Goal: Information Seeking & Learning: Understand process/instructions

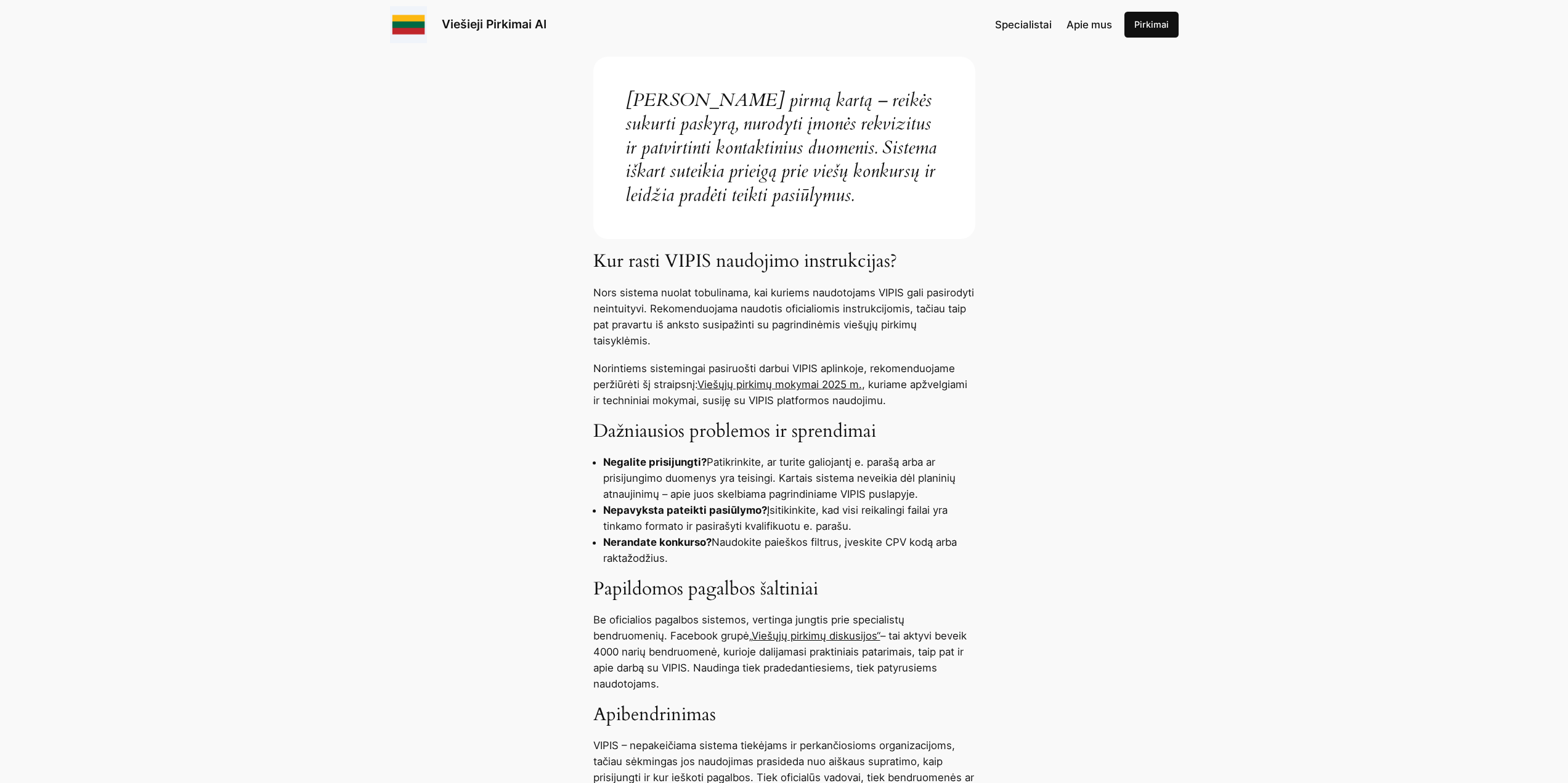
scroll to position [740, 0]
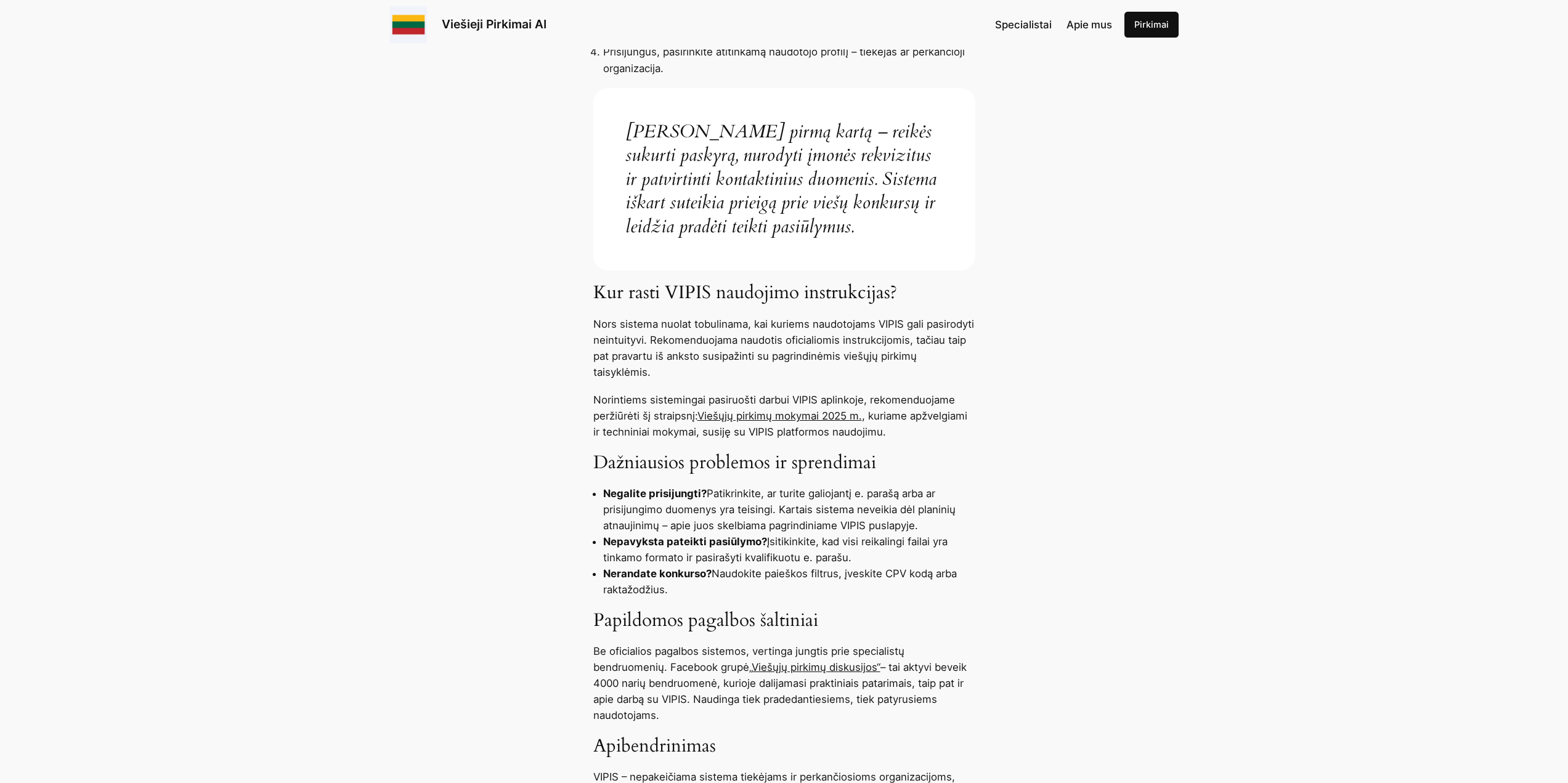
click at [879, 342] on p "Nors sistema nuolat tobulinama, kai kuriems naudotojams VIPIS gali pasirodyti n…" at bounding box center [784, 348] width 382 height 64
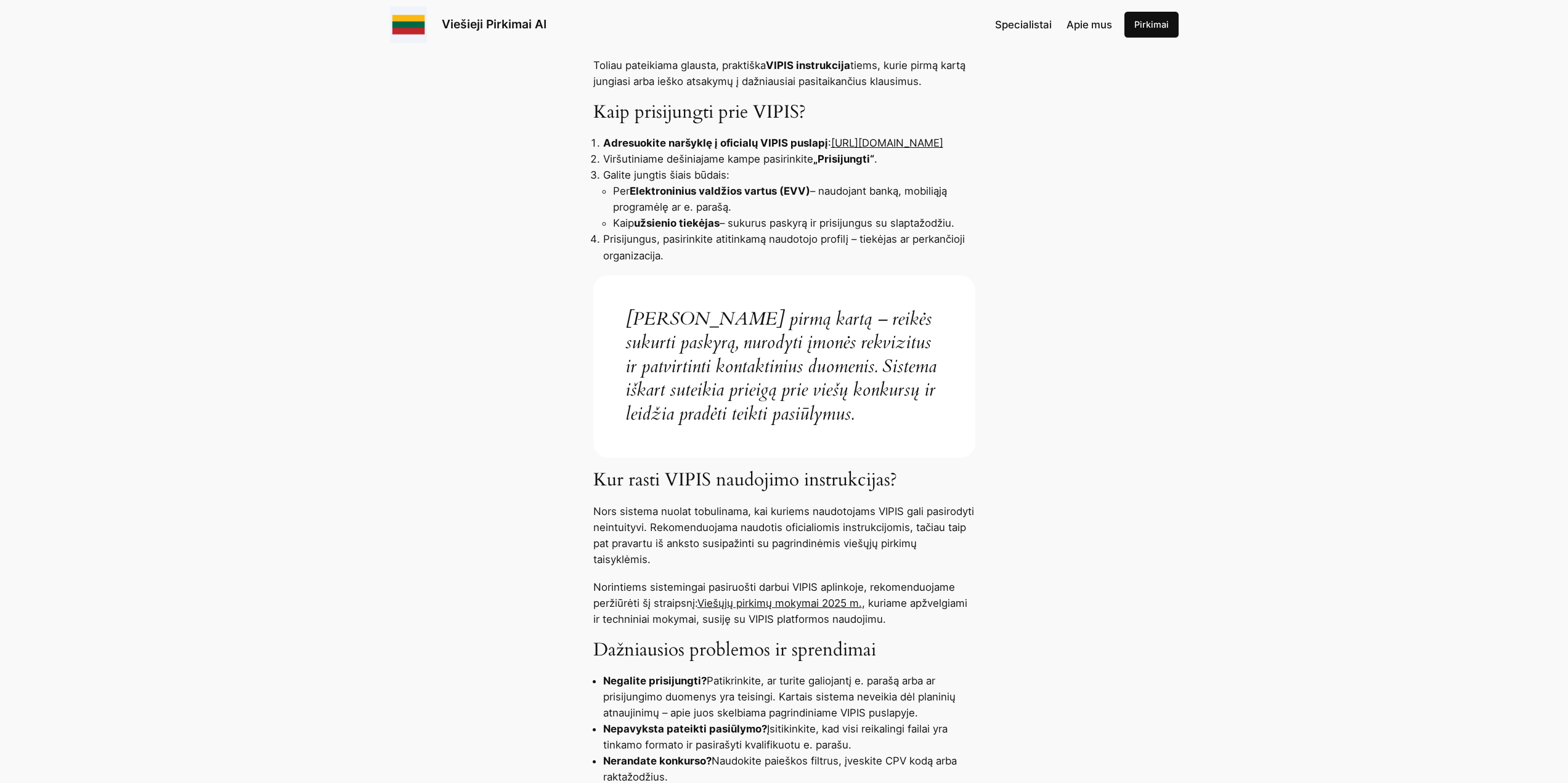
scroll to position [493, 0]
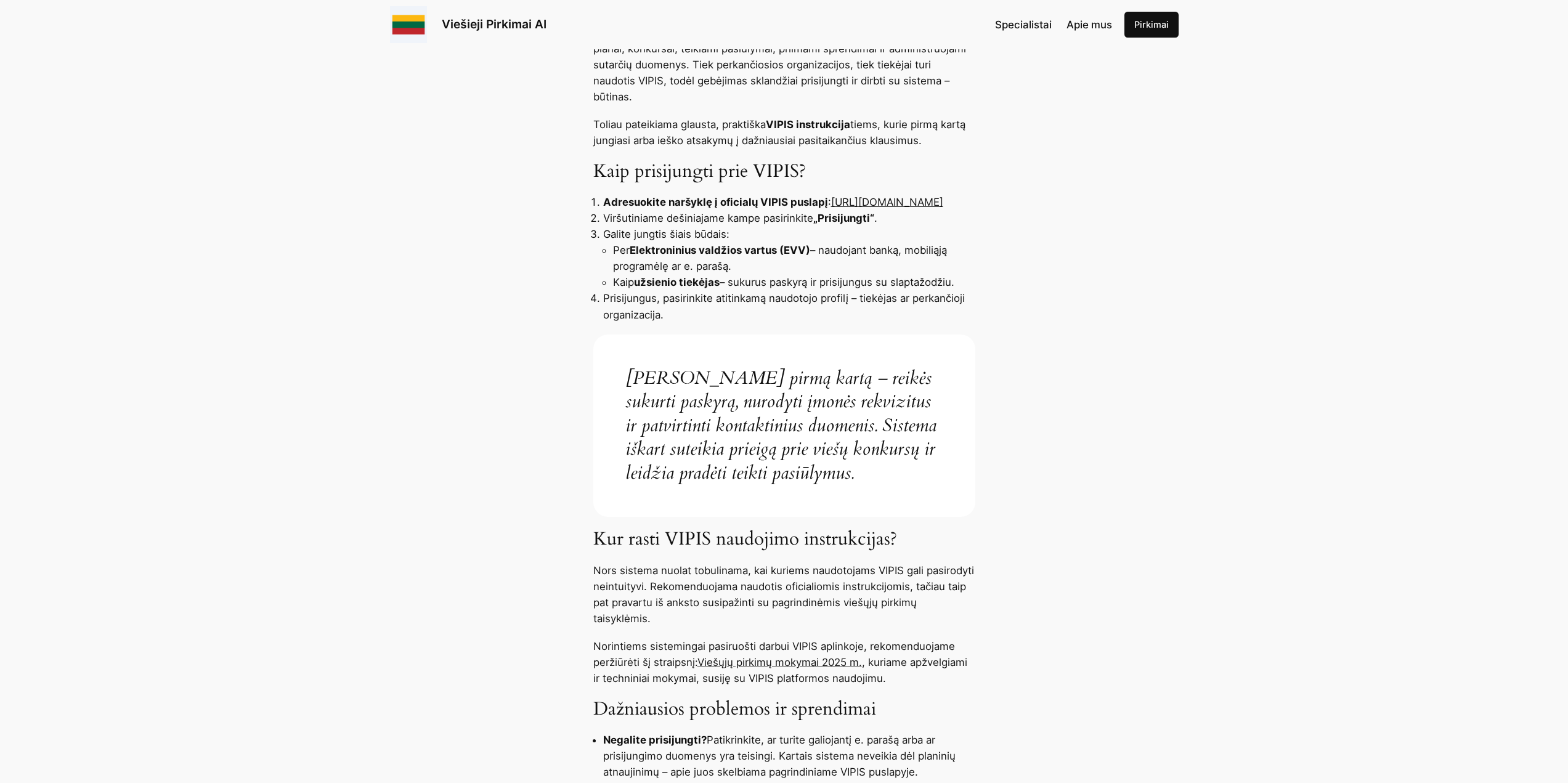
click at [836, 267] on li "Per Elektroninius valdžios vartus (EVV) – naudojant banką, mobiliąją programėlę…" at bounding box center [794, 258] width 362 height 32
click at [856, 295] on li "Prisijungus, pasirinkite atitinkamą naudotojo profilį – tiekėjas ar perkančioji…" at bounding box center [789, 306] width 372 height 32
click at [899, 300] on li "Prisijungus, pasirinkite atitinkamą naudotojo profilį – tiekėjas ar perkančioji…" at bounding box center [789, 306] width 372 height 32
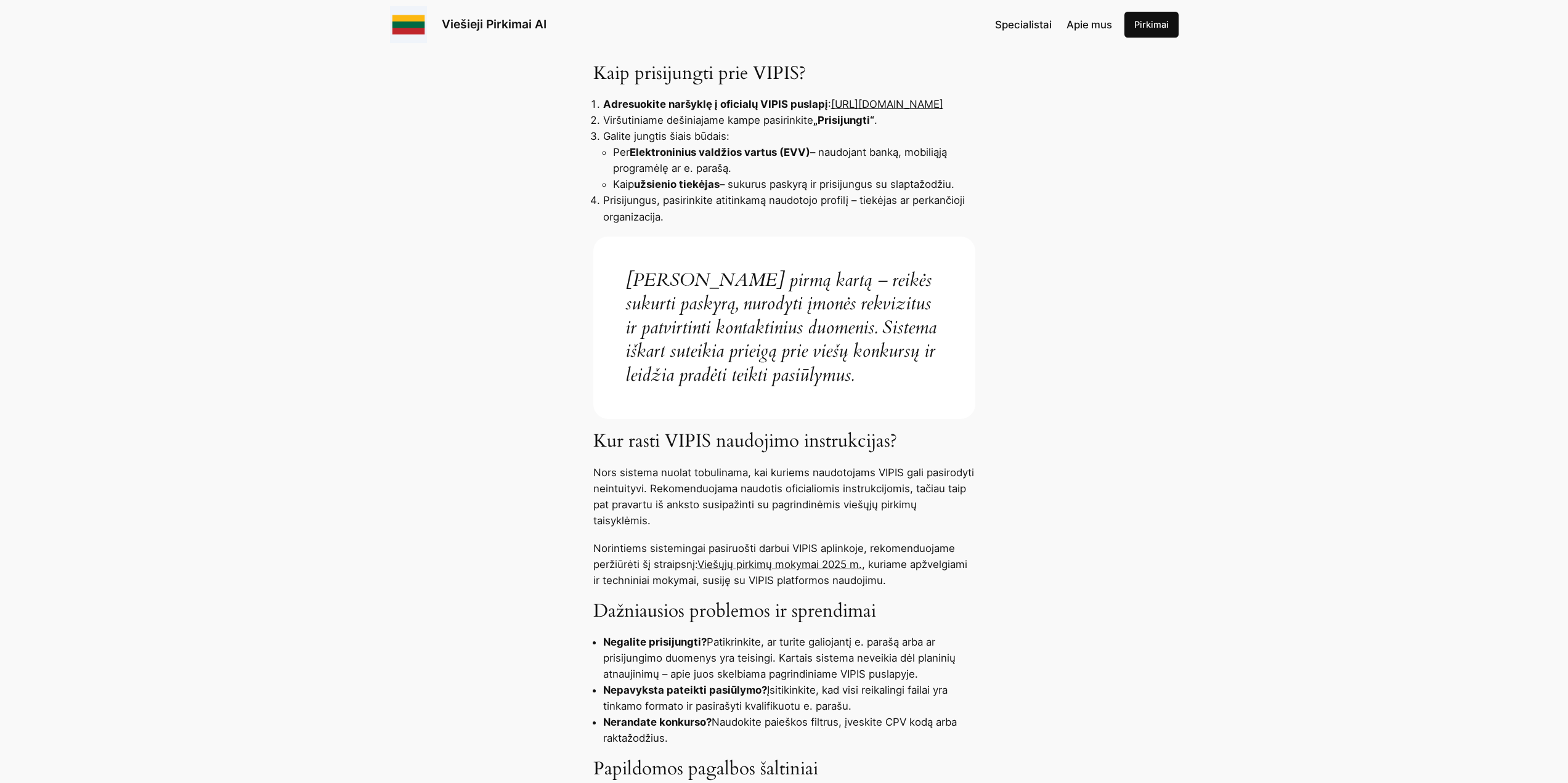
scroll to position [677, 0]
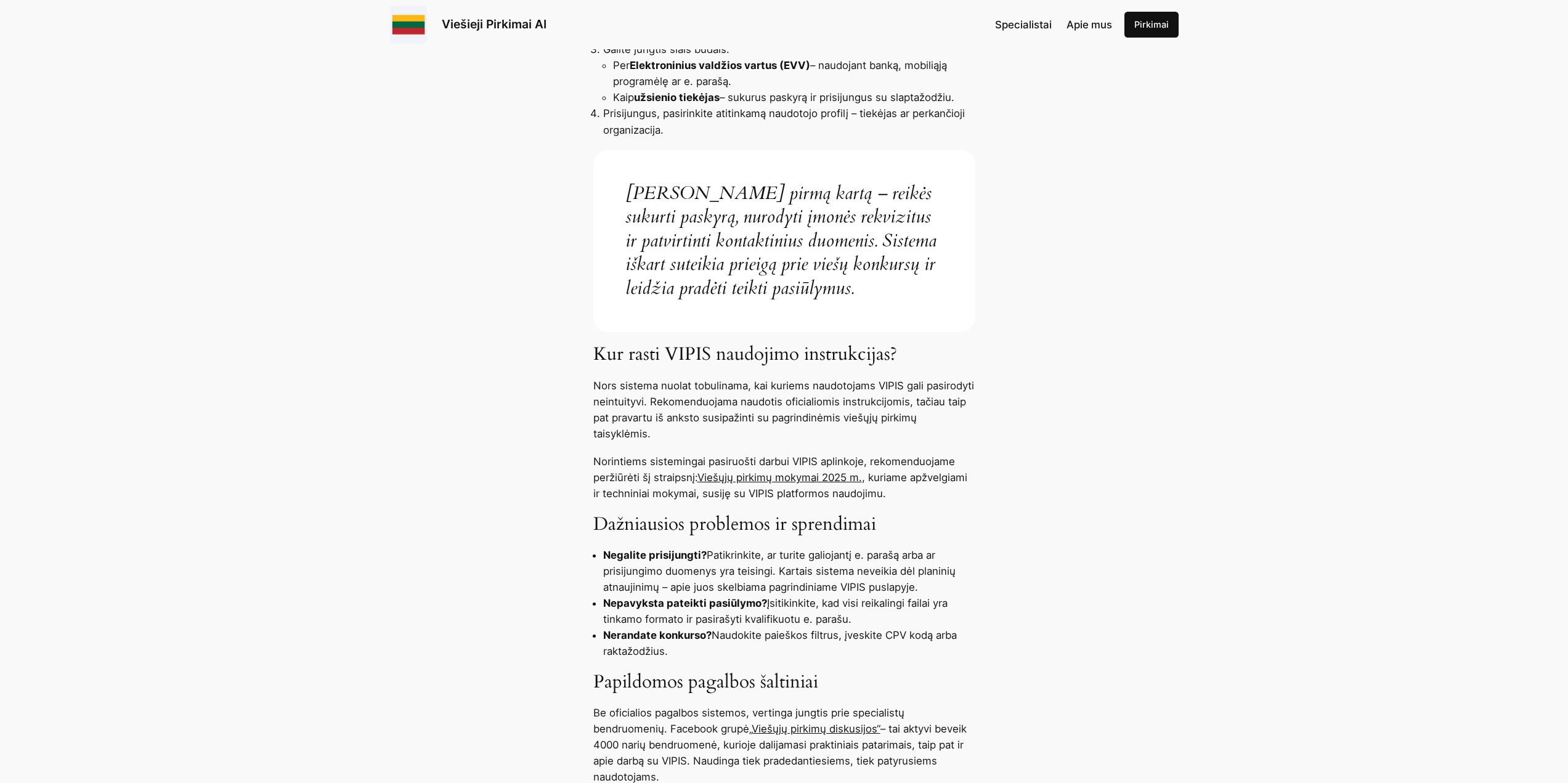
click at [822, 584] on li "Negalite prisijungti? Patikrinkite, ar turite galiojantį e. parašą arba ar pris…" at bounding box center [789, 571] width 372 height 48
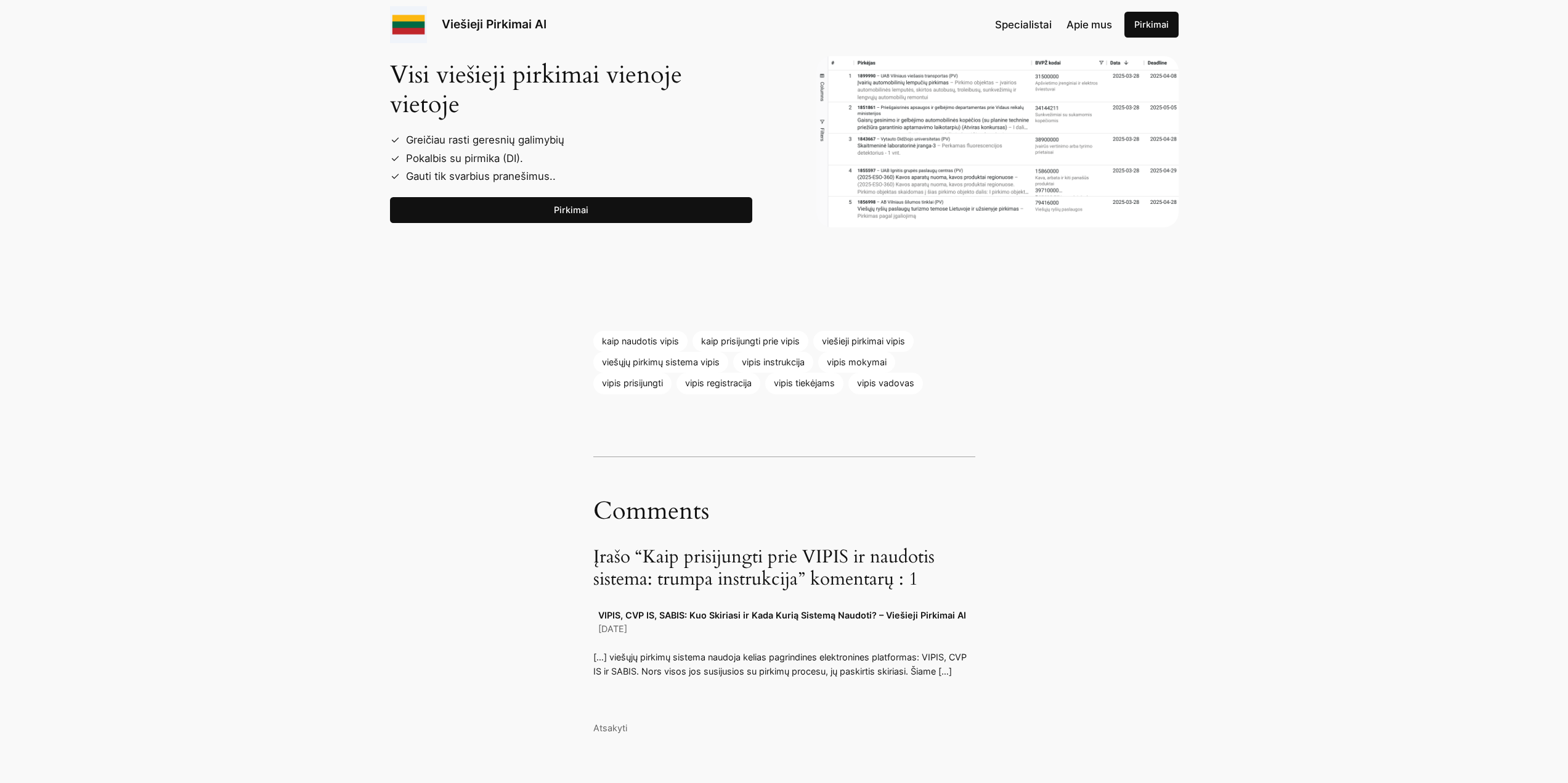
scroll to position [1786, 0]
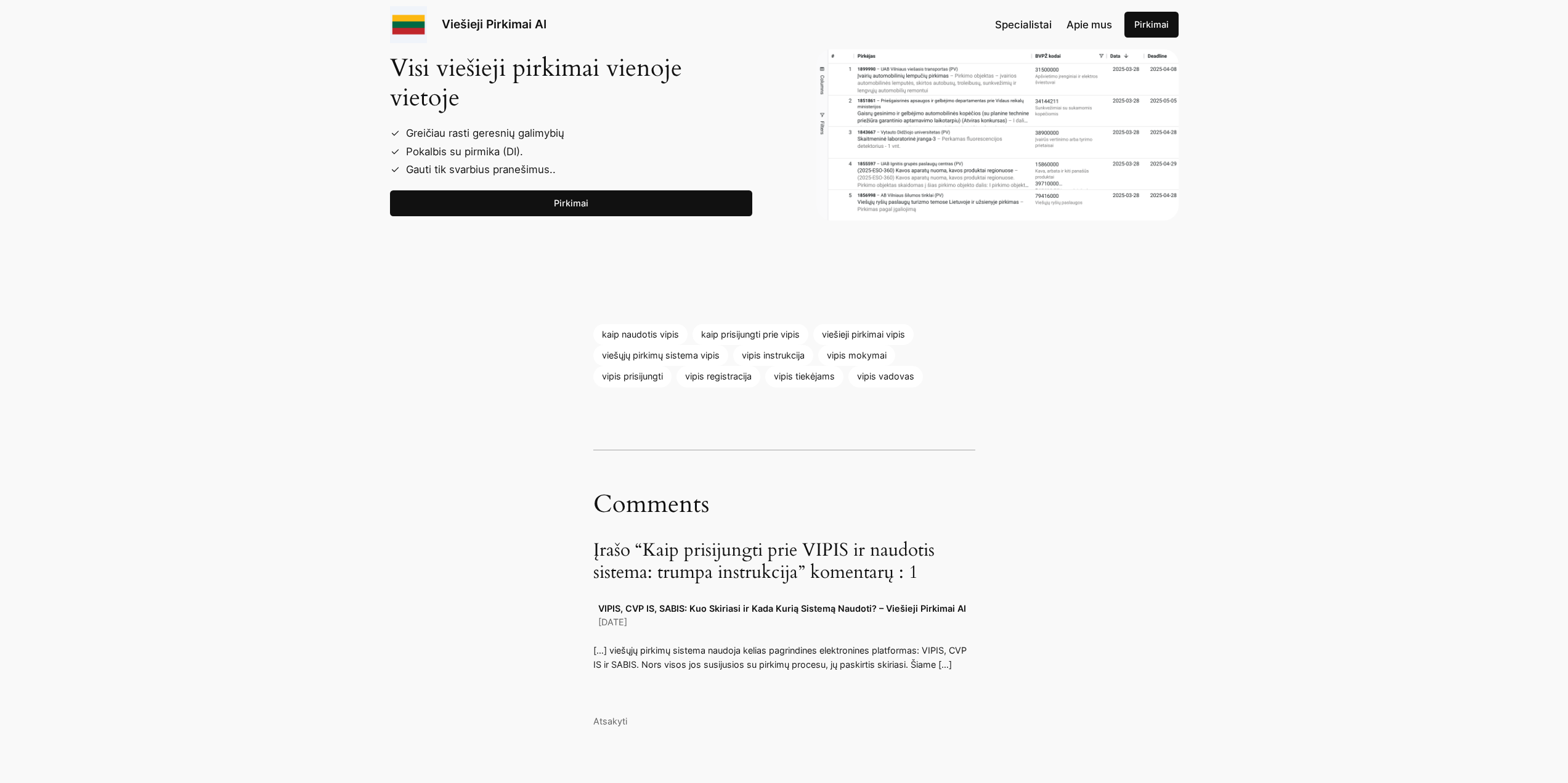
click at [792, 657] on p "[…] viešųjų pirkimų sistema naudoja kelias pagrindines elektronines platformas:…" at bounding box center [784, 657] width 382 height 27
click at [945, 663] on p "[…] viešųjų pirkimų sistema naudoja kelias pagrindines elektronines platformas:…" at bounding box center [784, 657] width 382 height 27
click at [898, 614] on div "VIPIS, CVP IS, SABIS: Kuo Skiriasi ir Kada Kurią Sistemą Naudoti? – Viešieji Pi…" at bounding box center [782, 609] width 367 height 13
click at [644, 616] on div "20 birželio, 2025" at bounding box center [782, 622] width 367 height 13
click at [639, 608] on link "VIPIS, CVP IS, SABIS: Kuo Skiriasi ir Kada Kurią Sistemą Naudoti? – Viešieji Pi…" at bounding box center [782, 609] width 367 height 11
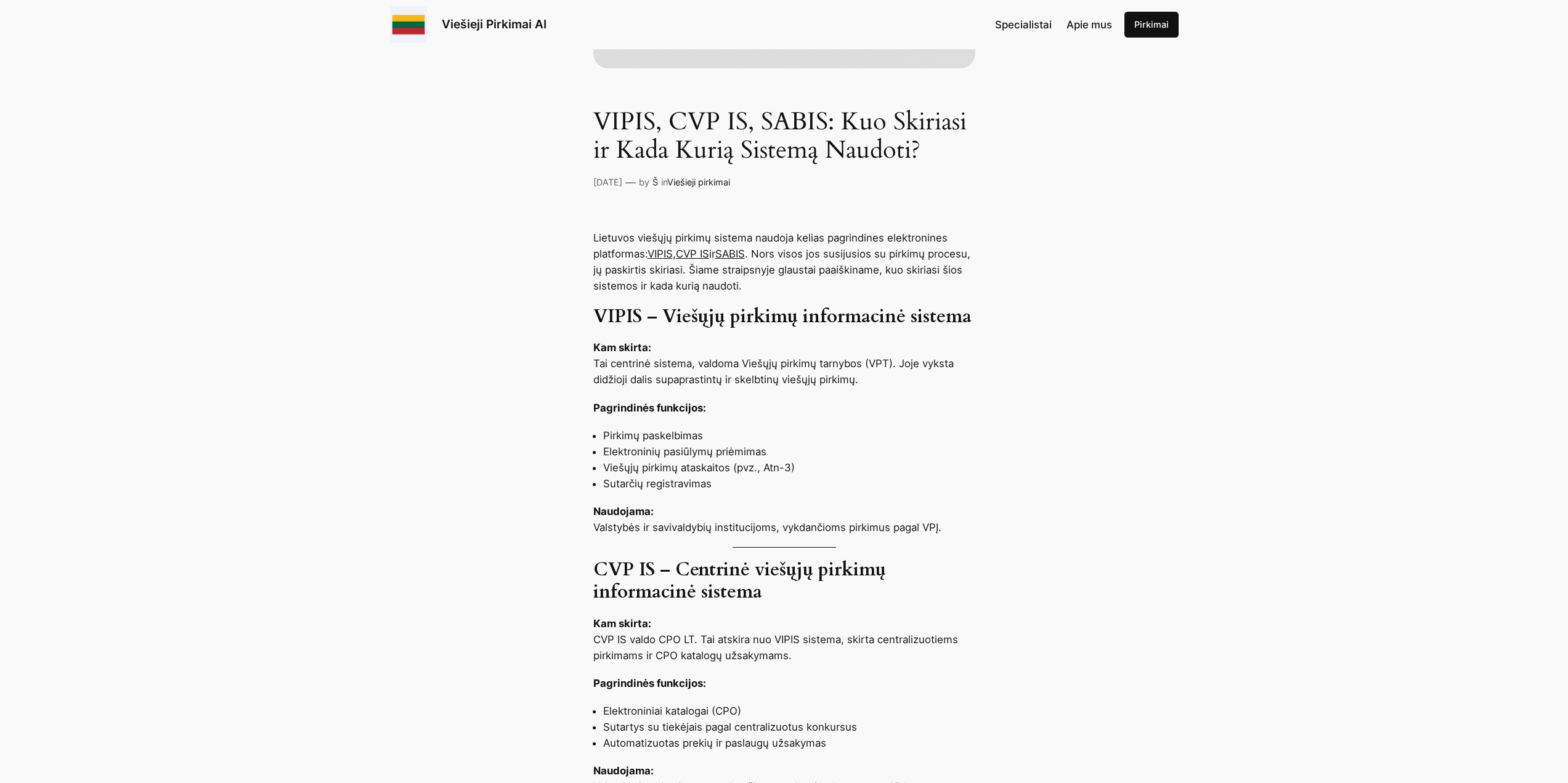
scroll to position [431, 0]
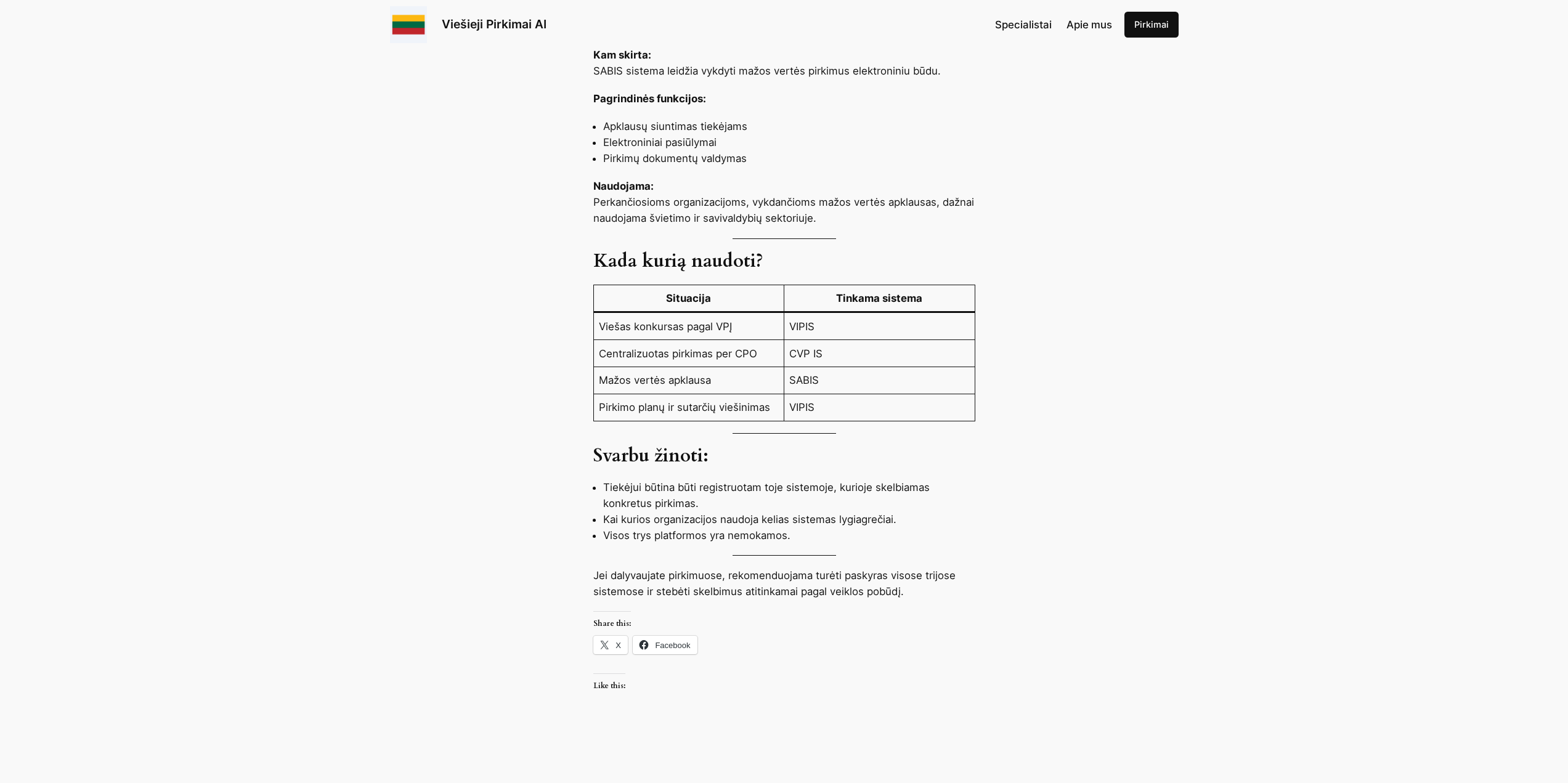
scroll to position [1293, 0]
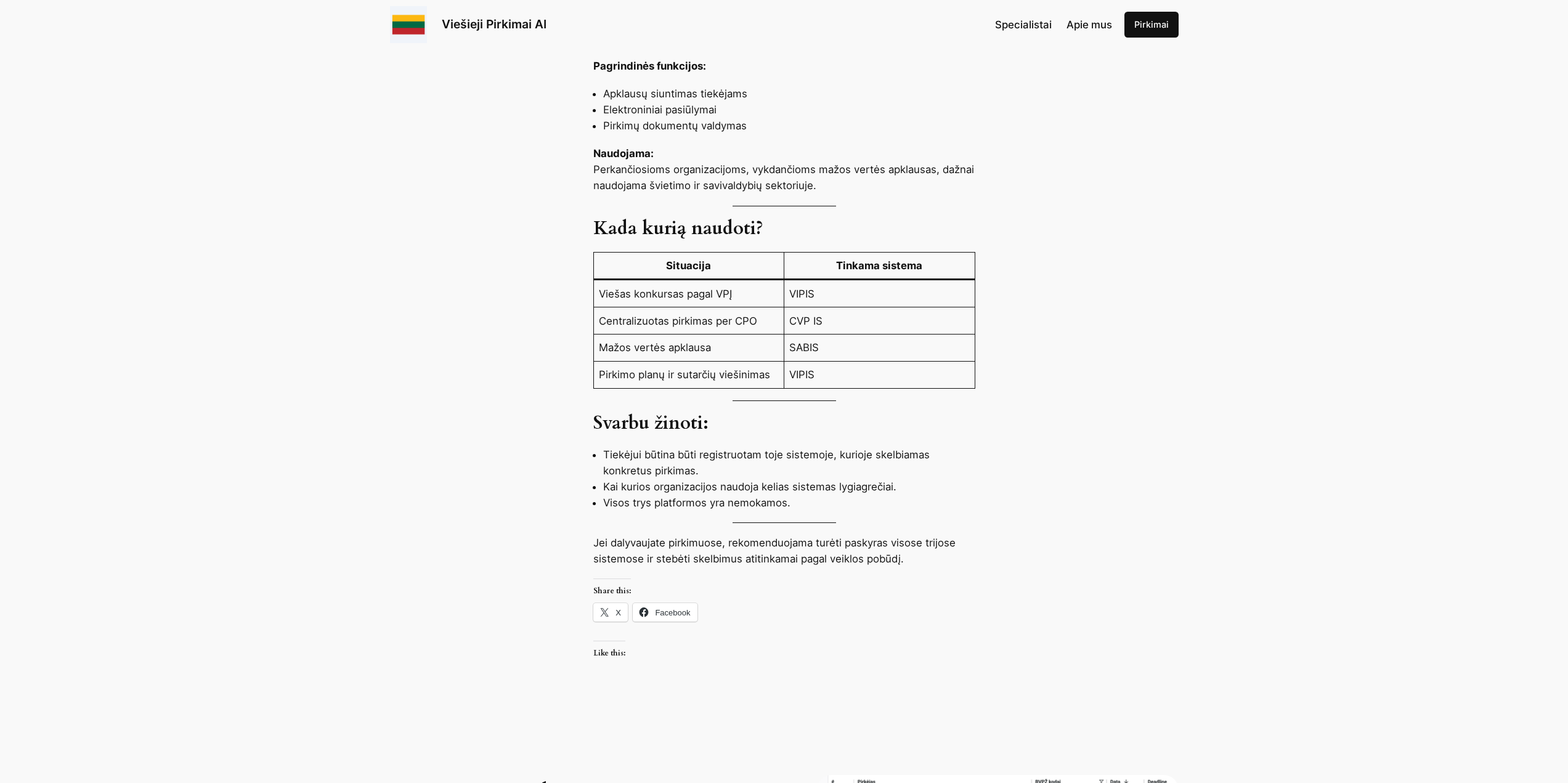
drag, startPoint x: 244, startPoint y: 408, endPoint x: 227, endPoint y: 408, distance: 17.0
click at [244, 408] on div "Lietuvos viešųjų pirkimų sistema naudoja kelias pagrindines elektronines platfo…" at bounding box center [784, 37] width 1568 height 1324
click at [912, 567] on p "Jei dalyvaujate pirkimuose, rekomenduojama turėti paskyras visose trijose siste…" at bounding box center [784, 551] width 382 height 32
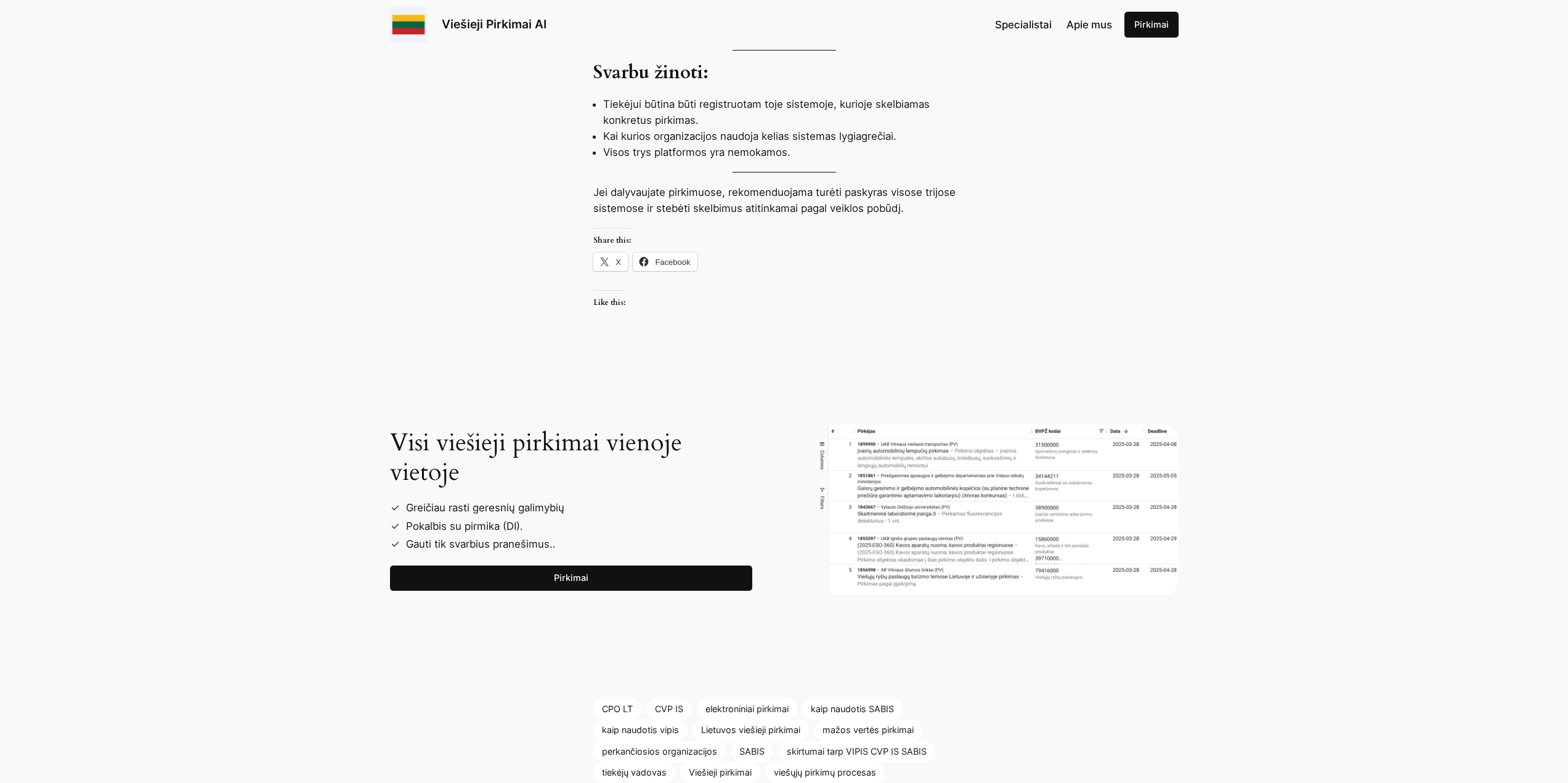
scroll to position [1664, 0]
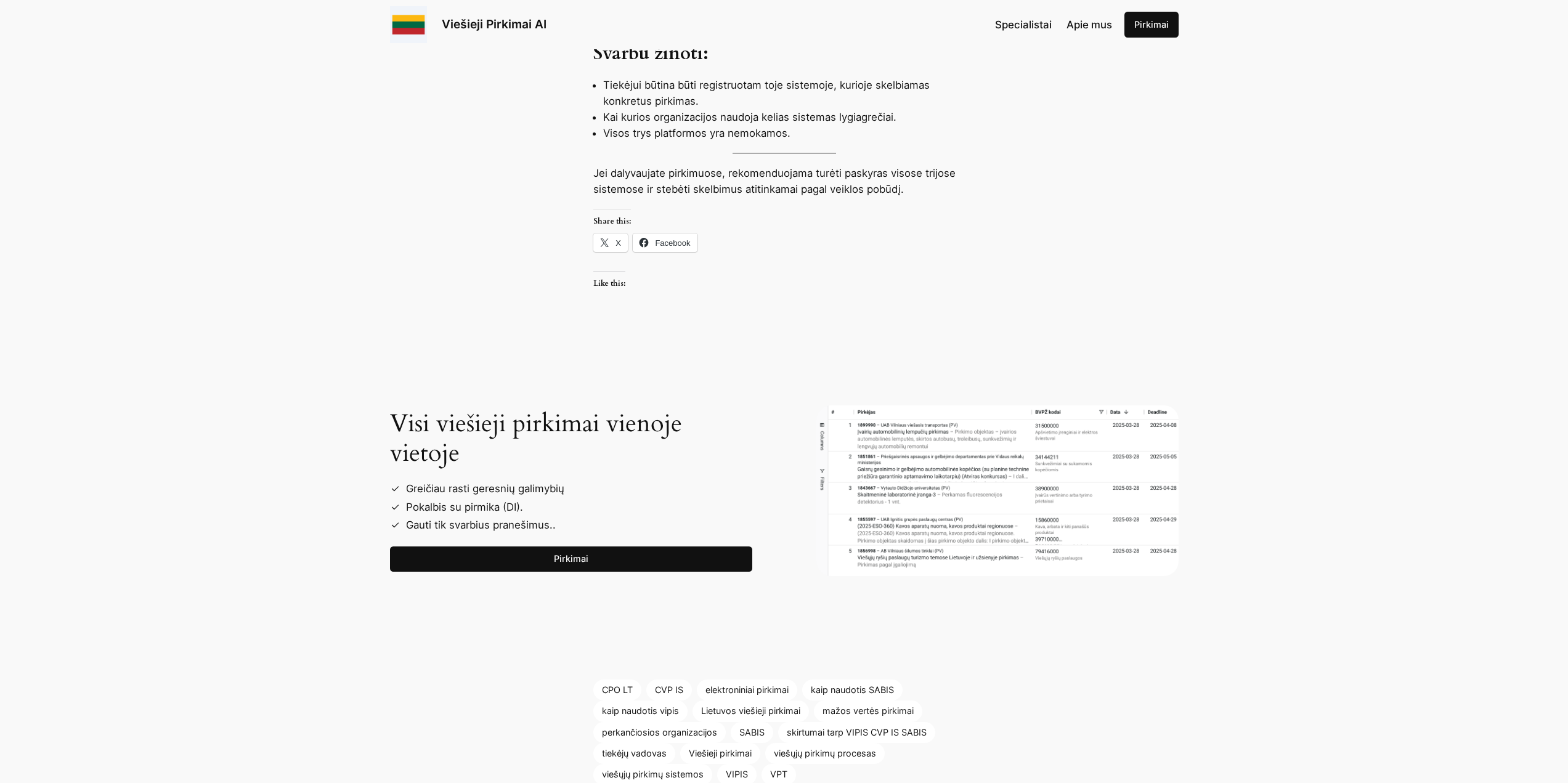
click at [960, 472] on img at bounding box center [997, 490] width 362 height 170
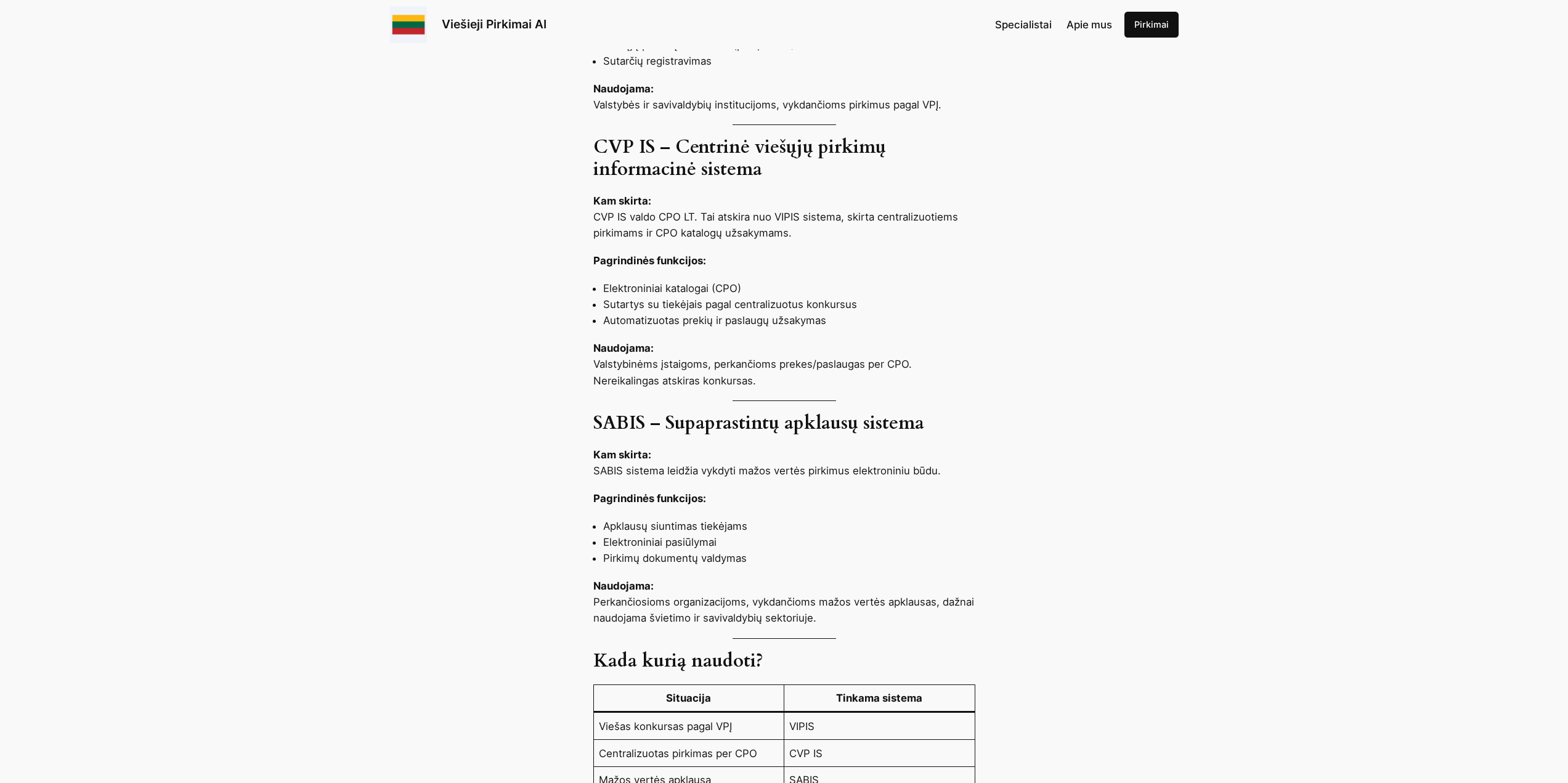
scroll to position [863, 0]
click at [896, 514] on div "Lietuvos viešųjų pirkimų sistema naudoja kelias pagrindines elektronines platfo…" at bounding box center [784, 468] width 1568 height 1324
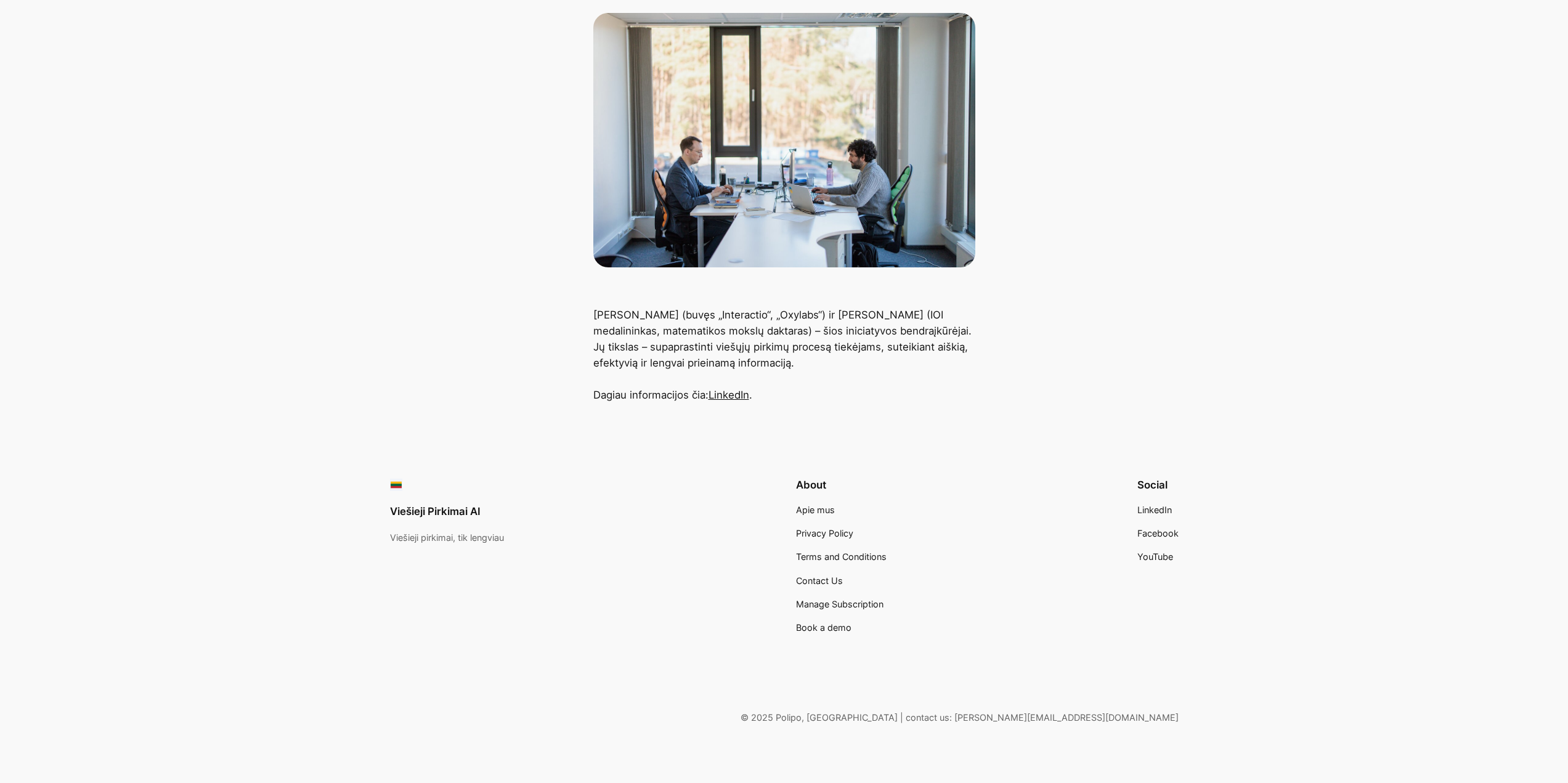
scroll to position [203, 0]
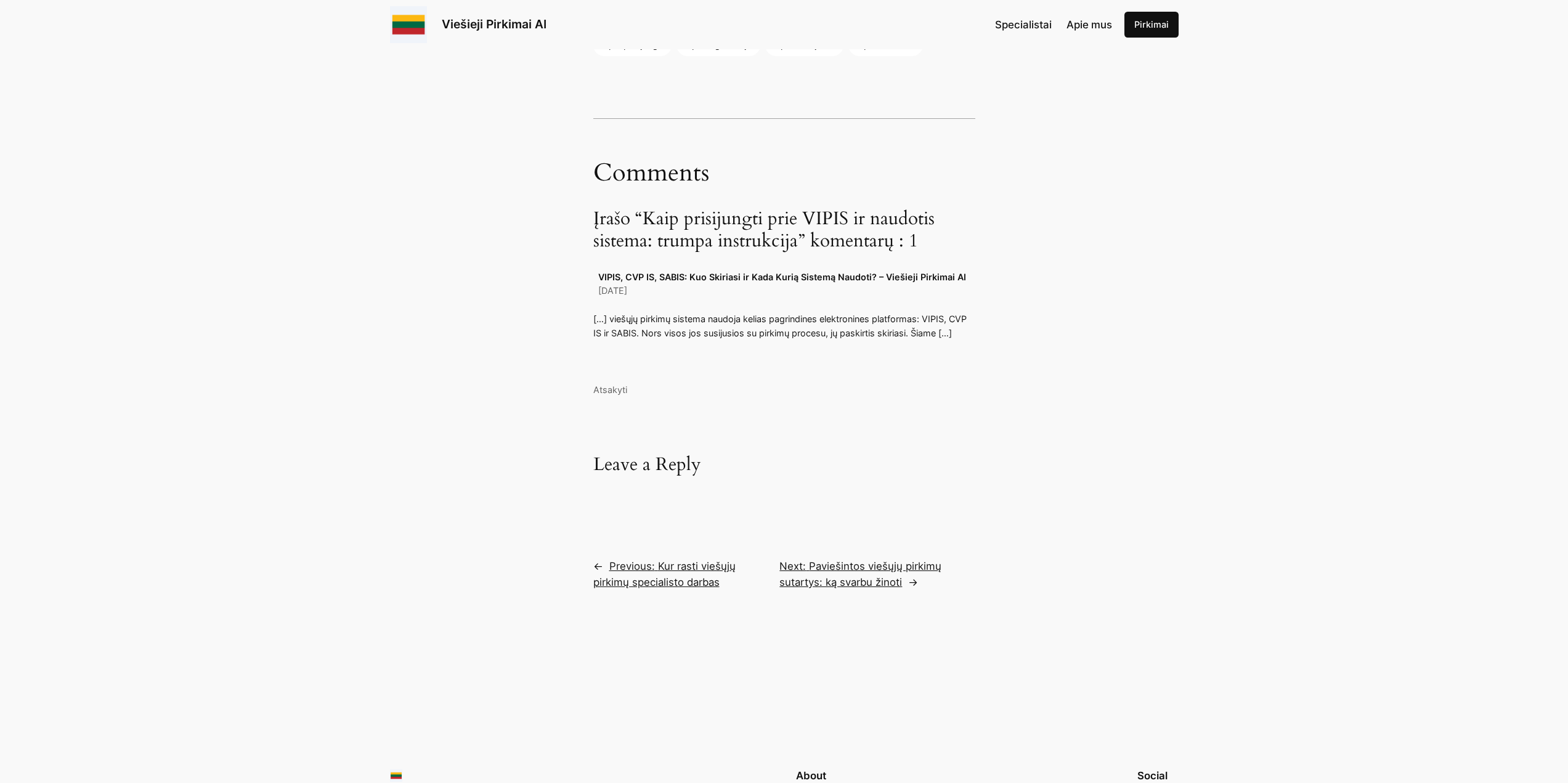
scroll to position [2218, 0]
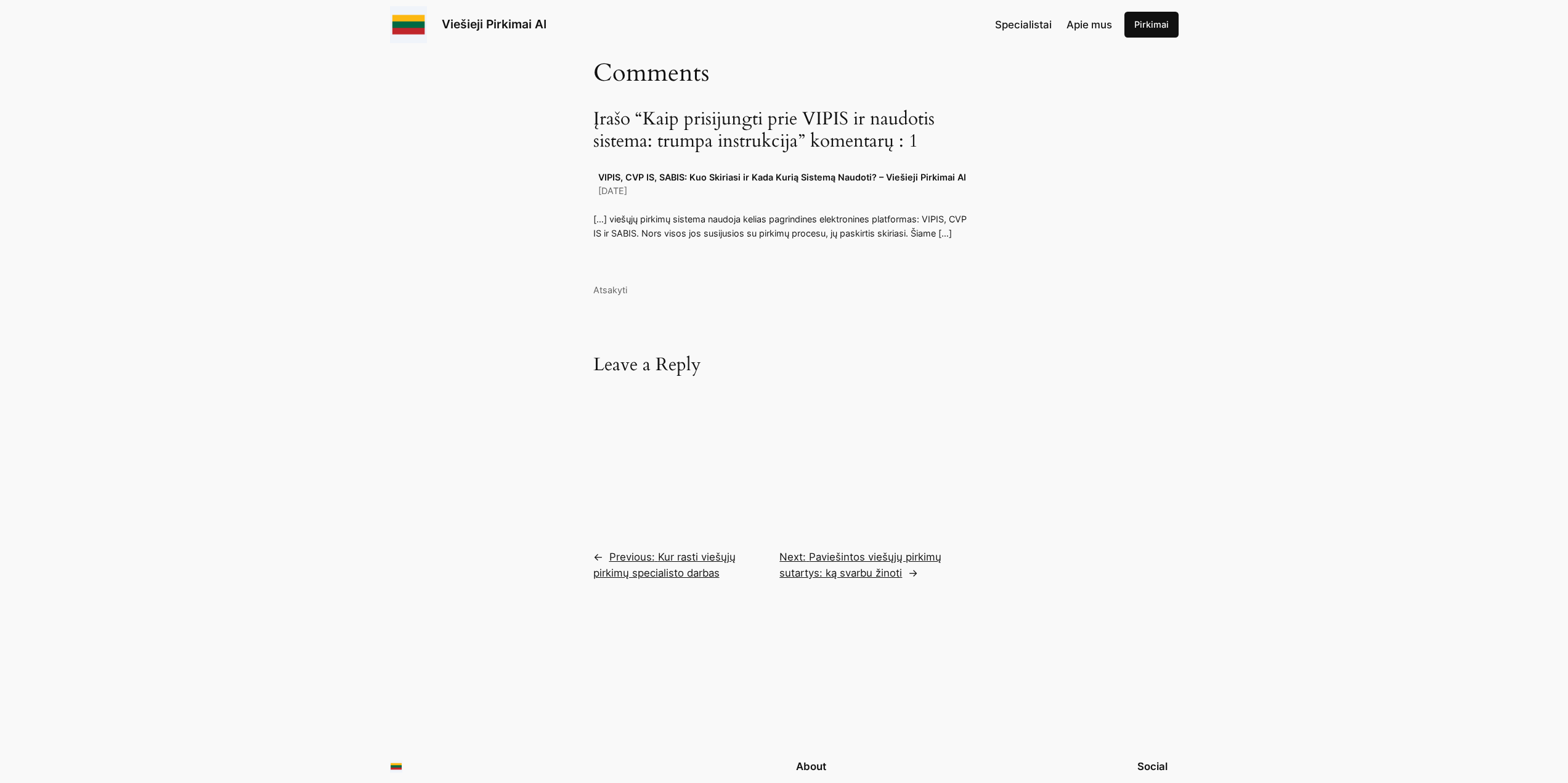
click at [687, 567] on span "Kur rasti viešųjų pirkimų specialisto darbas" at bounding box center [664, 565] width 142 height 28
click at [834, 568] on span "Paviešintos viešųjų pirkimų sutartys: ką svarbu žinoti" at bounding box center [860, 565] width 162 height 28
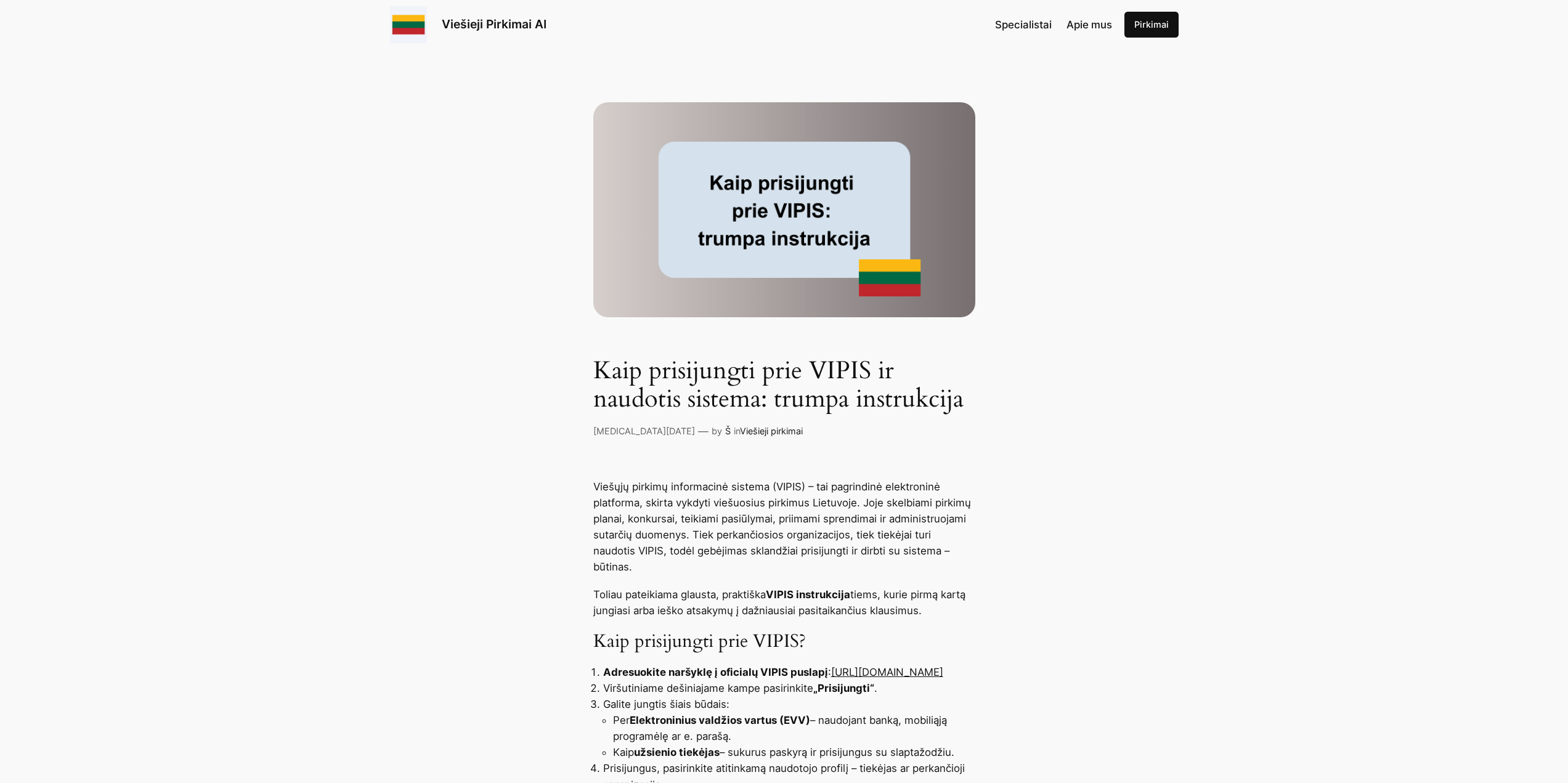
scroll to position [0, 0]
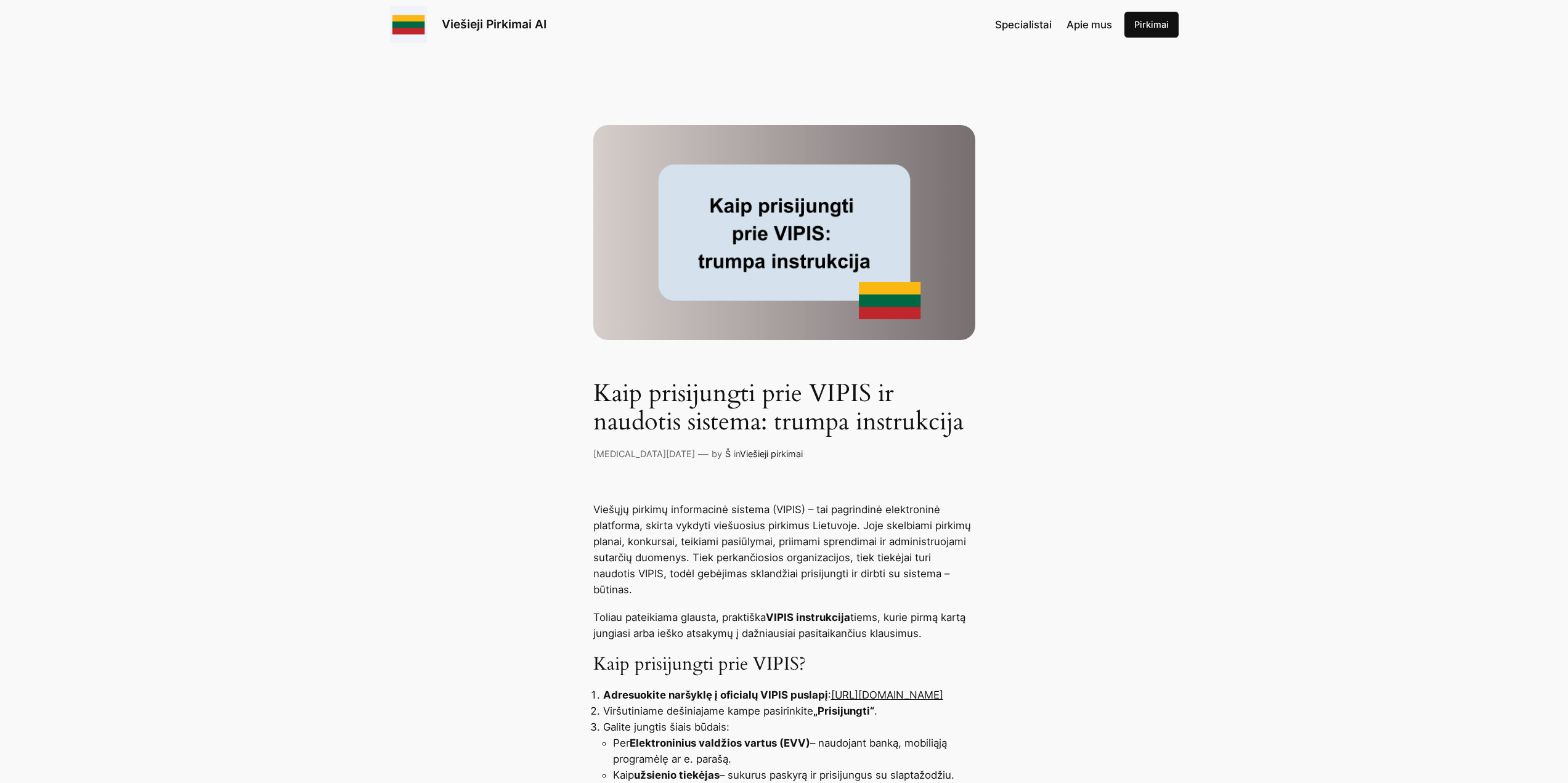
click at [1018, 29] on span "Specialistai" at bounding box center [1023, 25] width 57 height 12
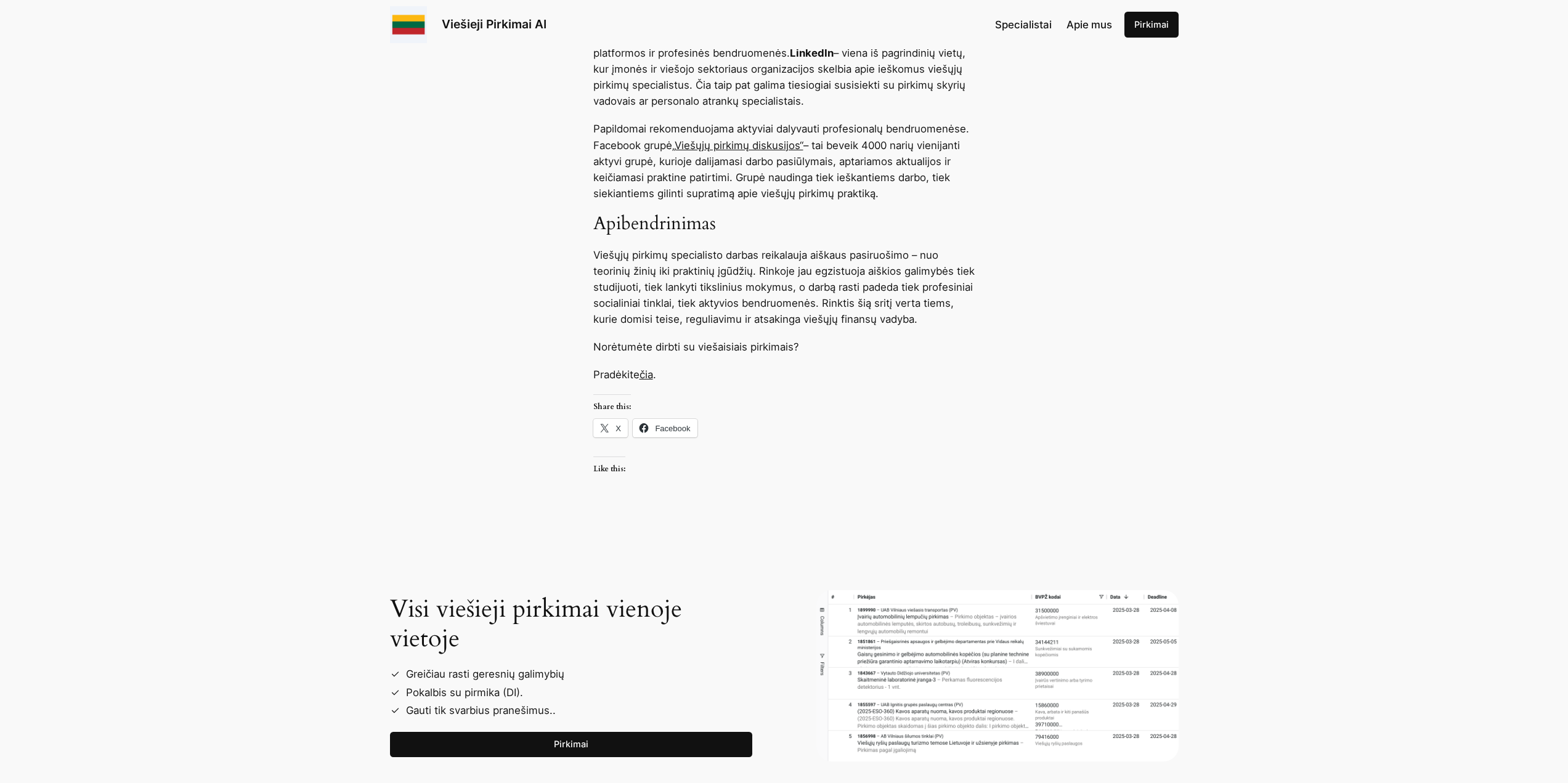
scroll to position [985, 0]
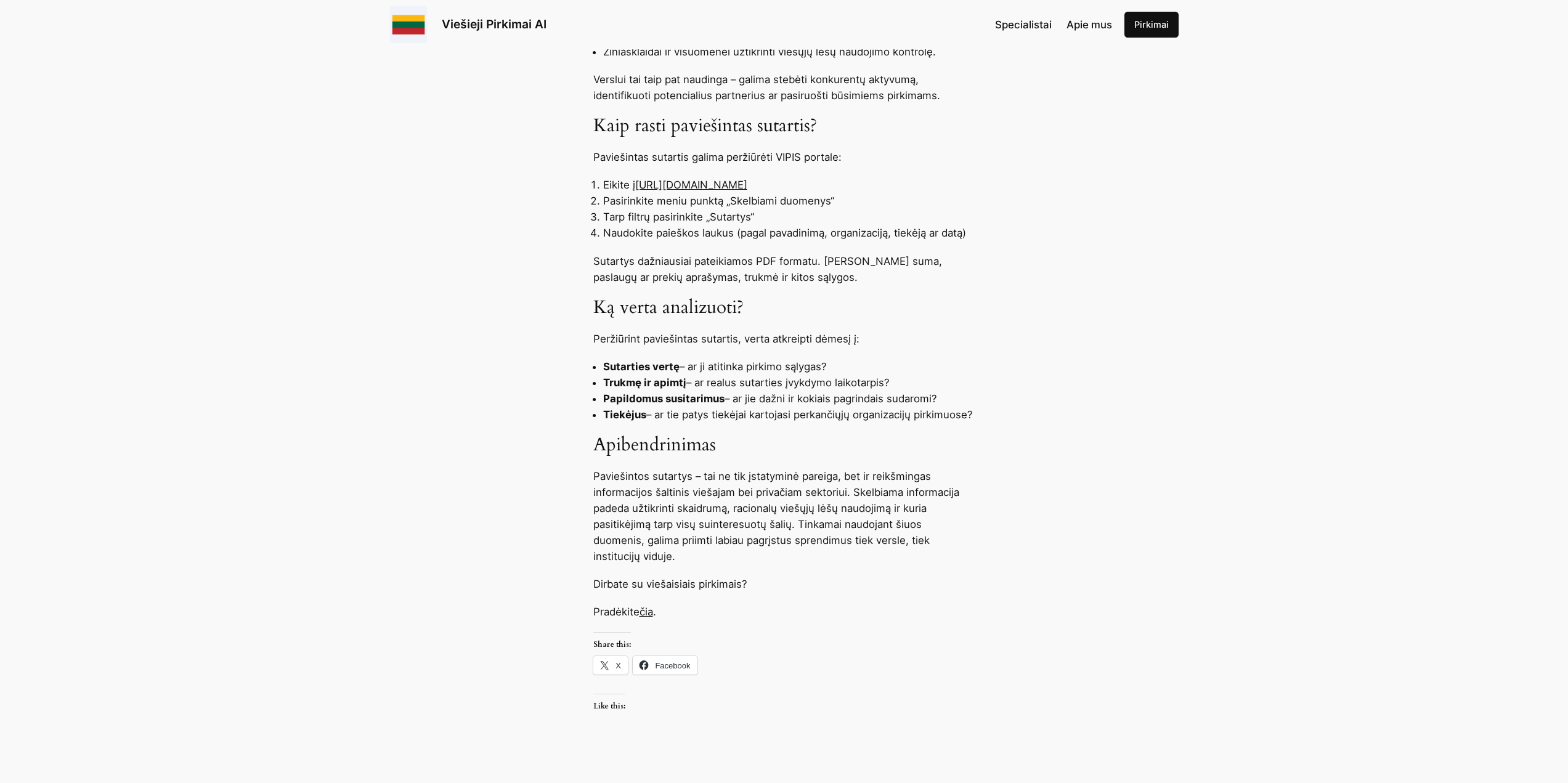
scroll to position [985, 0]
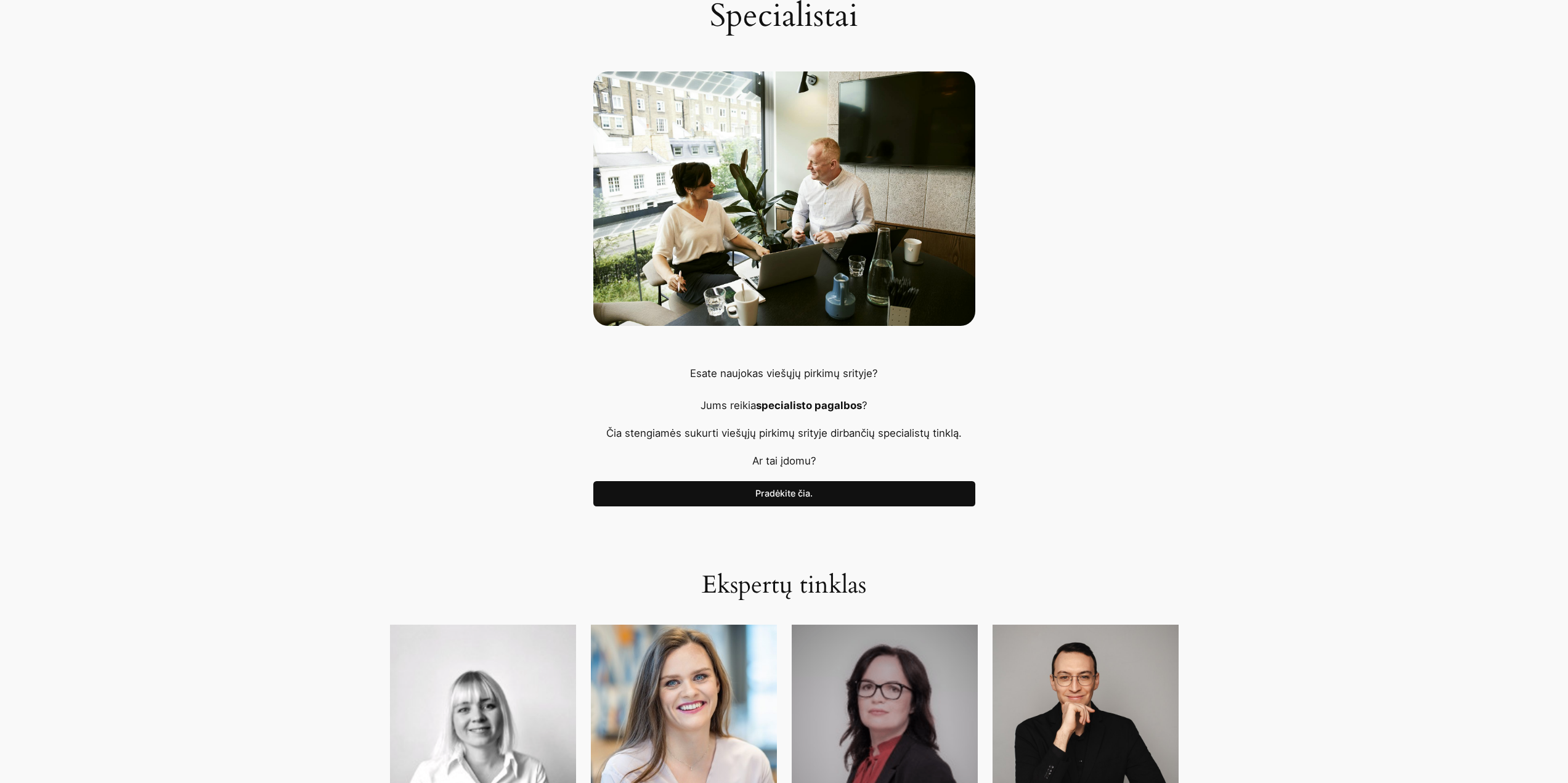
scroll to position [123, 0]
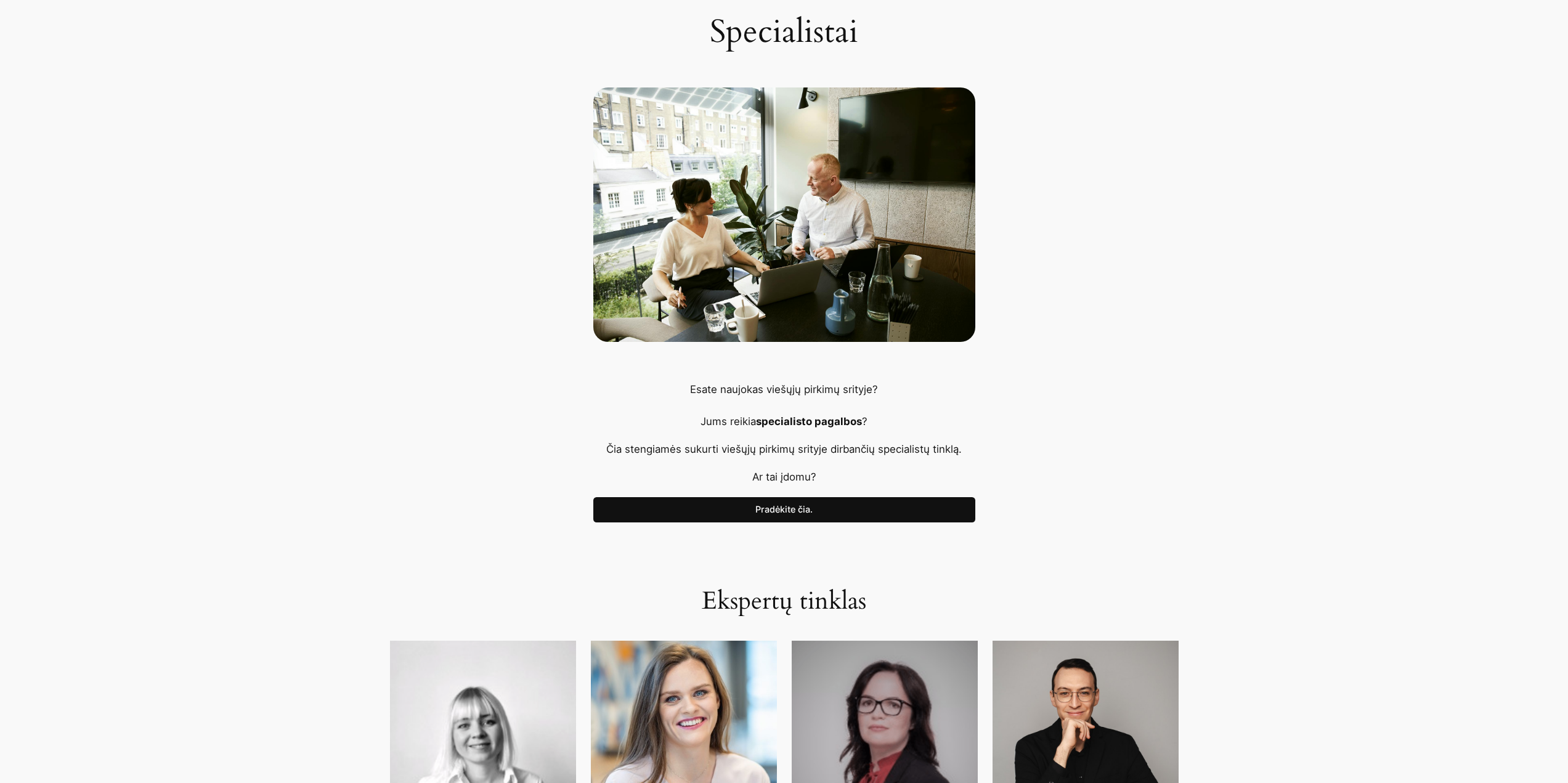
click at [812, 510] on link "Pradėkite čia." at bounding box center [784, 510] width 382 height 26
click at [1180, 259] on div "Specialistai" at bounding box center [784, 140] width 1568 height 404
